Goal: Transaction & Acquisition: Purchase product/service

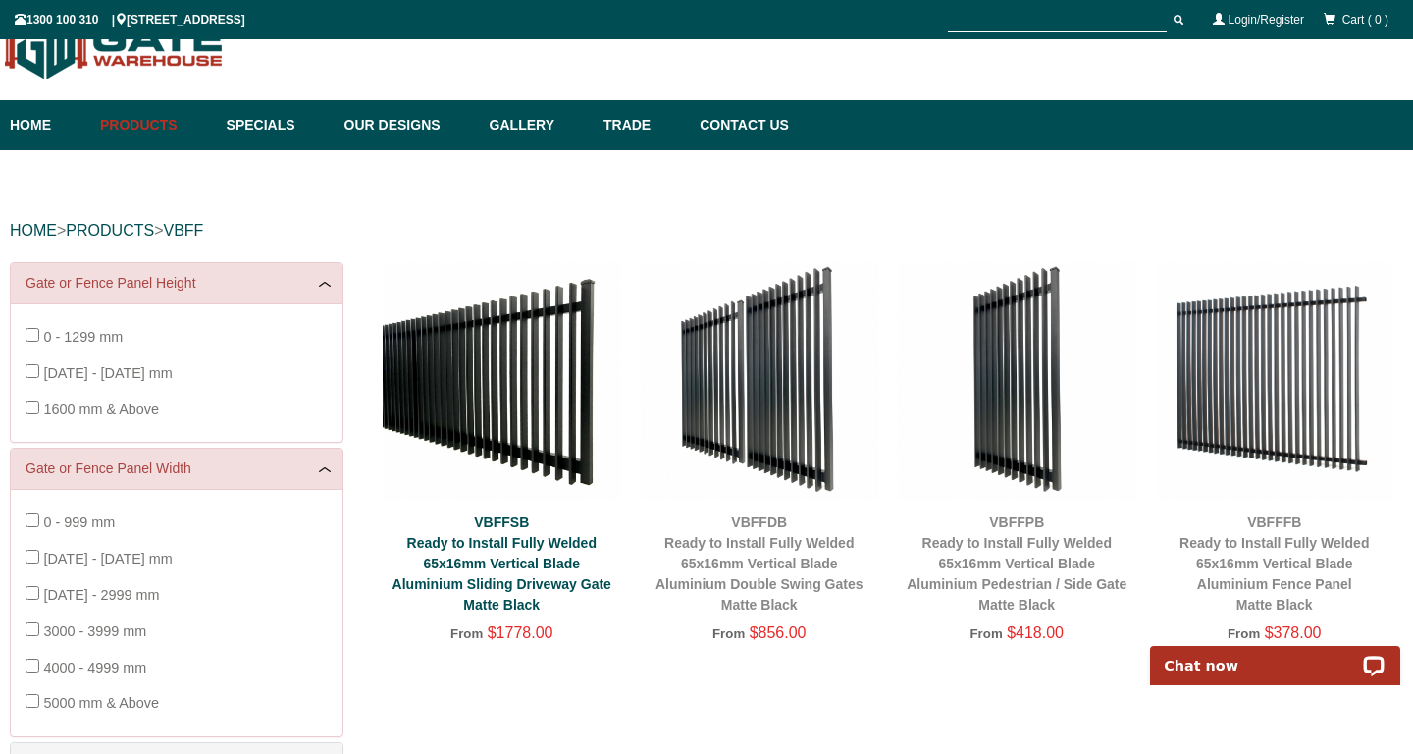
click at [496, 563] on link "VBFFSB Ready to Install Fully Welded 65x16mm Vertical Blade Aluminium Sliding D…" at bounding box center [502, 563] width 219 height 98
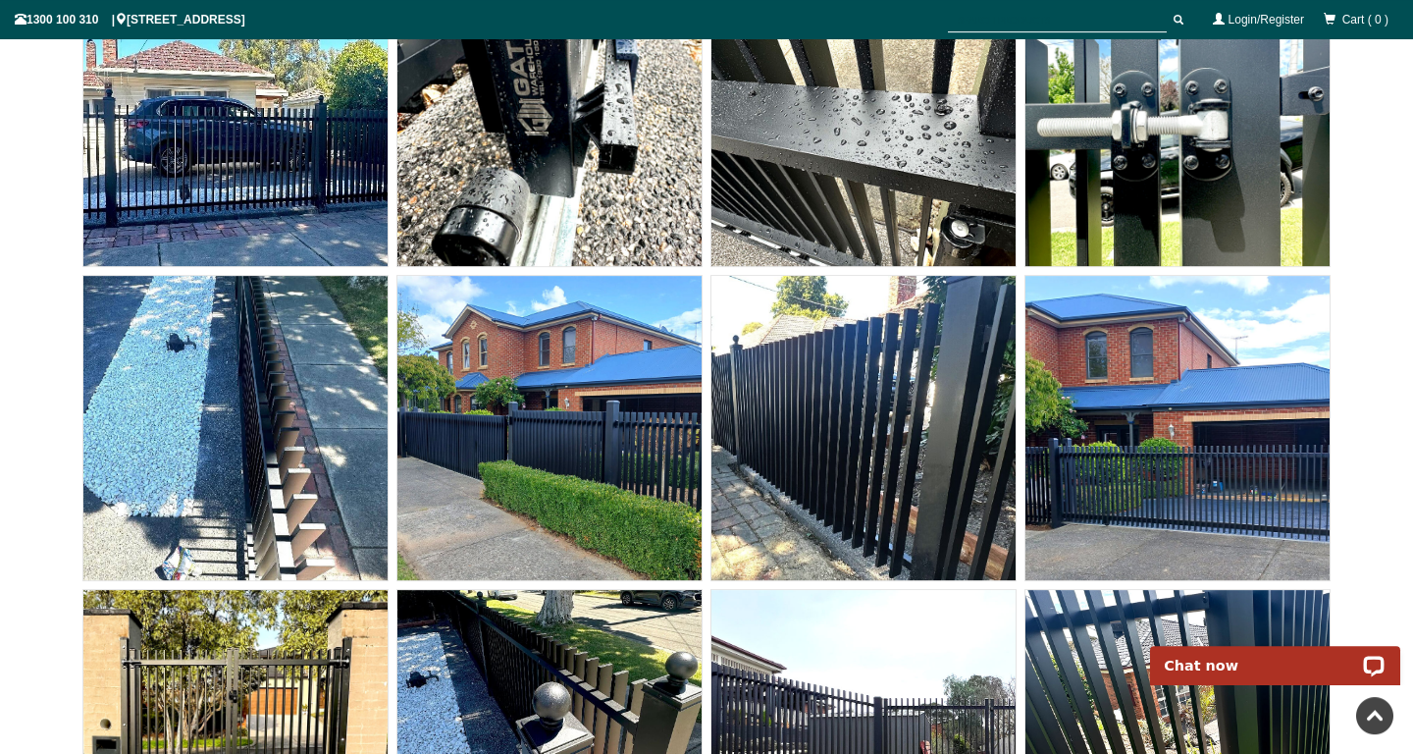
scroll to position [15188, 0]
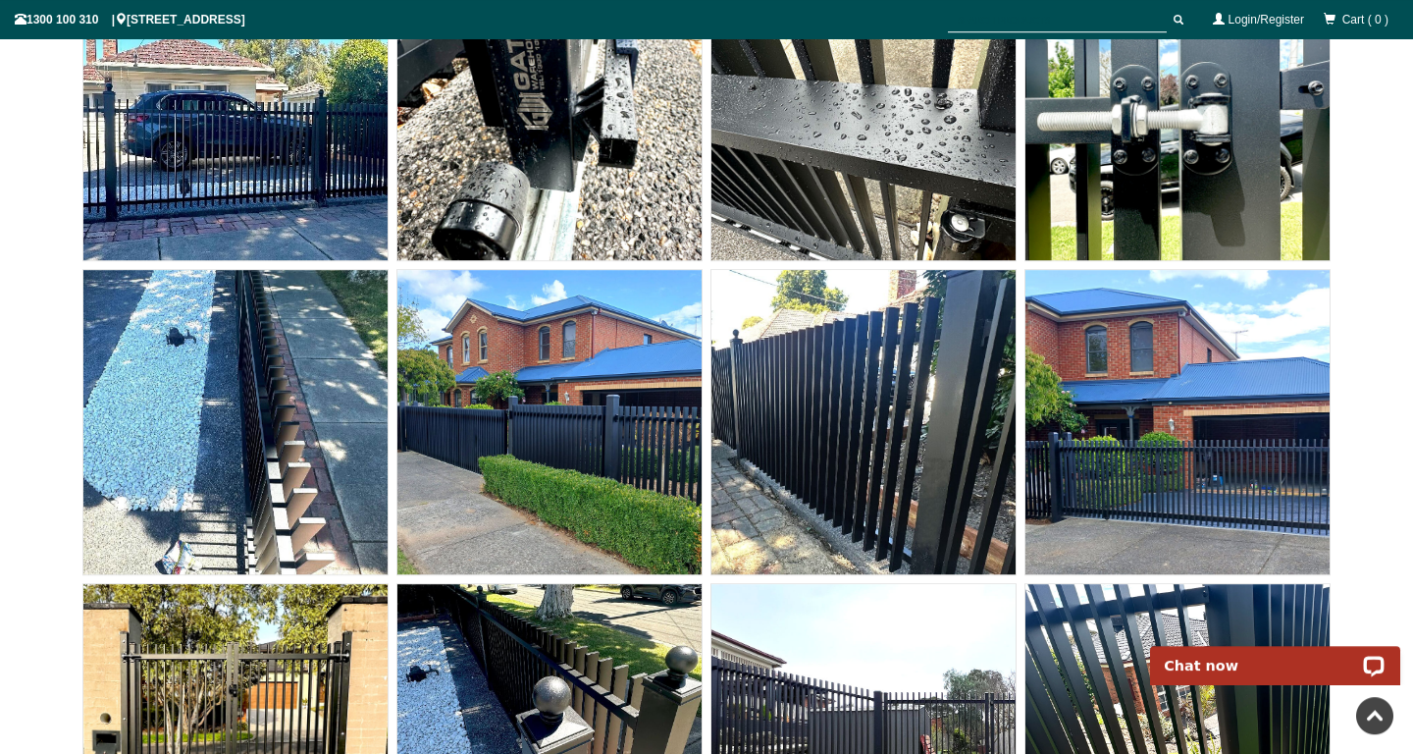
click at [613, 422] on img at bounding box center [549, 422] width 304 height 304
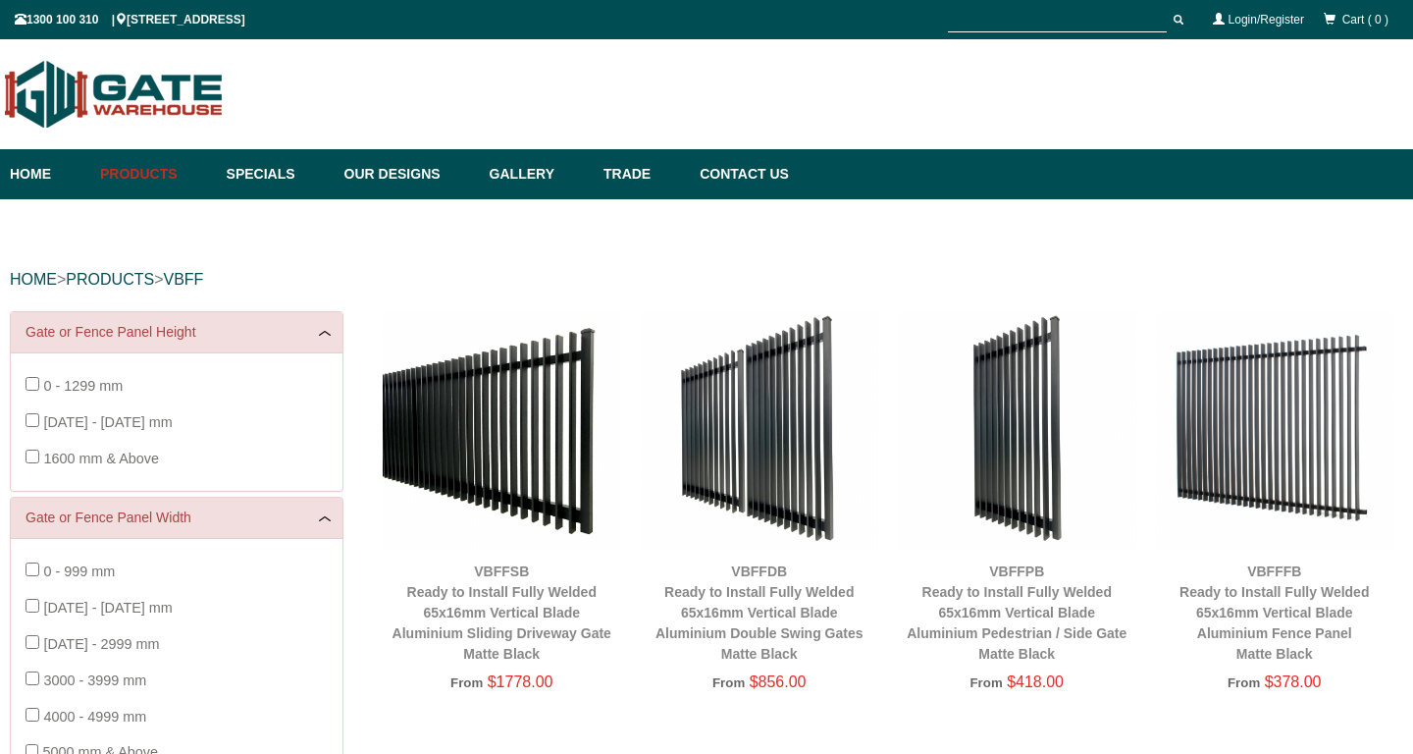
scroll to position [49, 0]
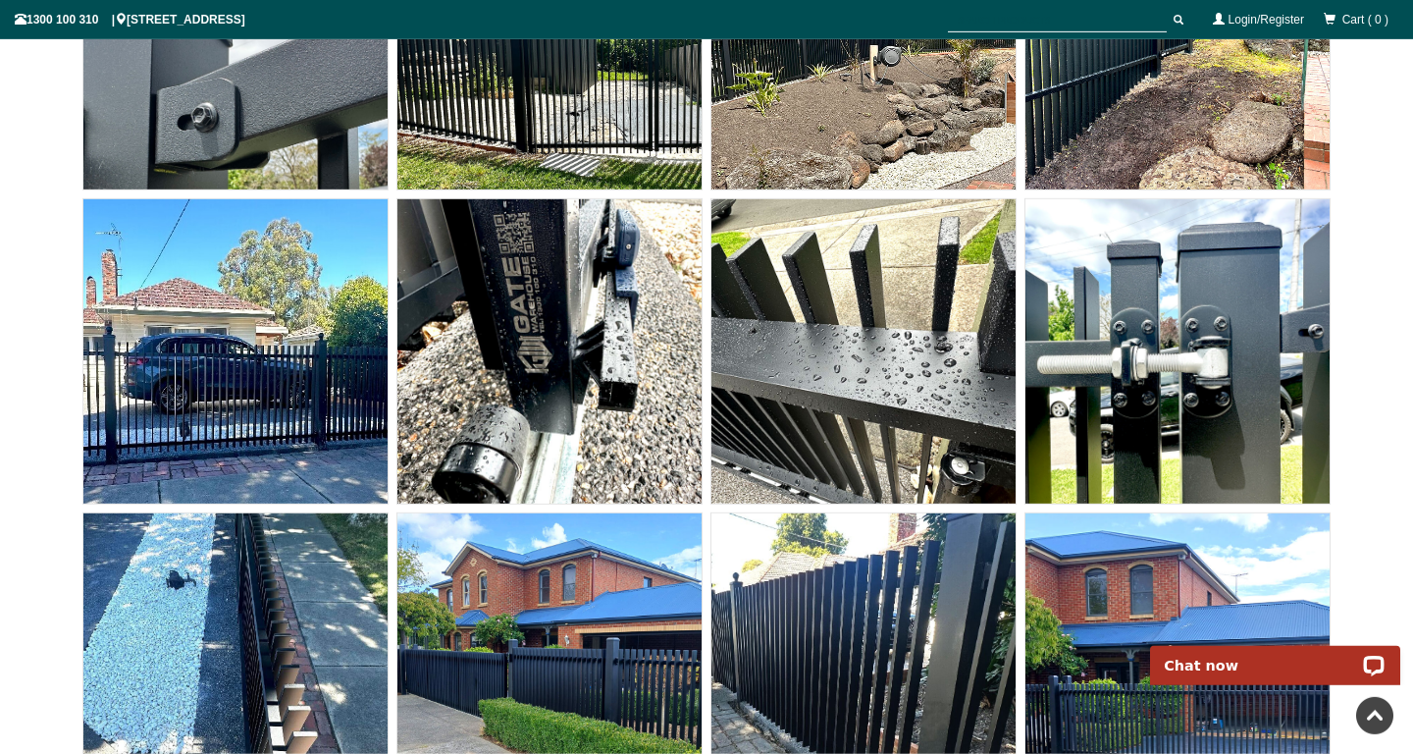
scroll to position [14947, 0]
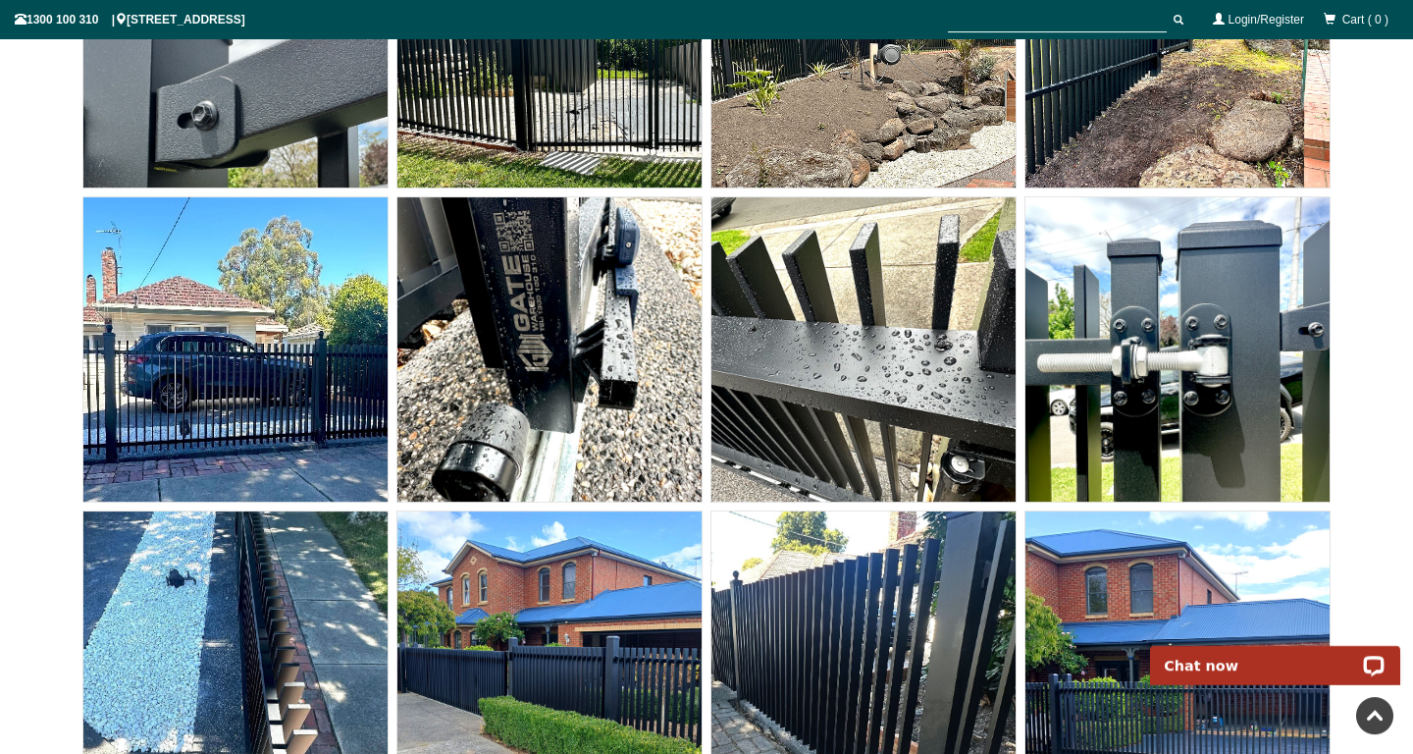
click at [1097, 640] on img at bounding box center [1178, 663] width 304 height 304
